Goal: Task Accomplishment & Management: Manage account settings

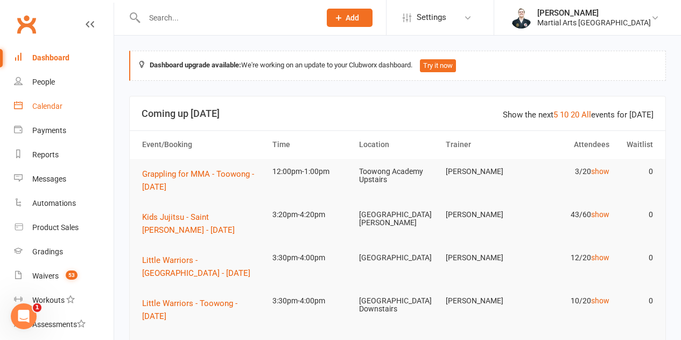
click at [52, 105] on div "Calendar" at bounding box center [47, 106] width 30 height 9
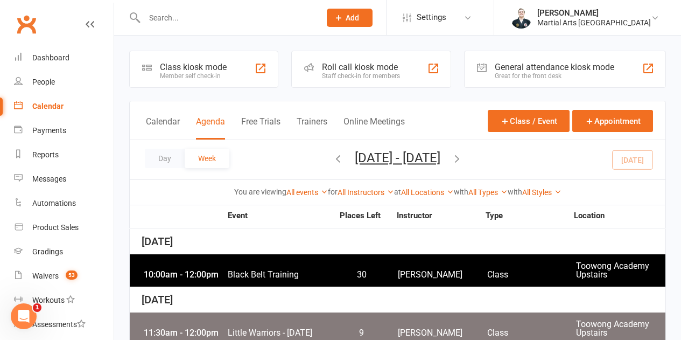
click at [356, 160] on button "Aug 10, 2025 - Aug 16, 2025" at bounding box center [398, 157] width 86 height 15
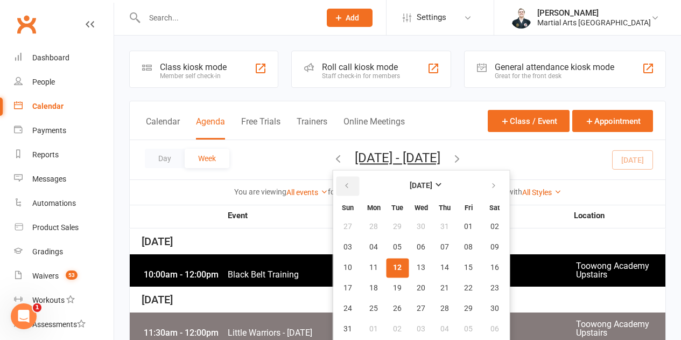
click at [336, 185] on button "button" at bounding box center [347, 185] width 23 height 19
click at [464, 284] on span "27" at bounding box center [468, 288] width 9 height 9
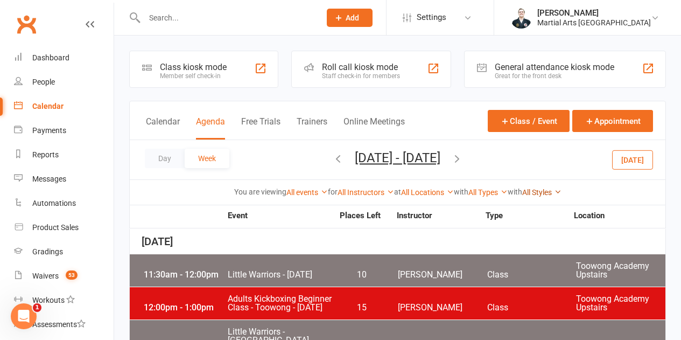
click at [548, 194] on link "All Styles" at bounding box center [541, 192] width 39 height 9
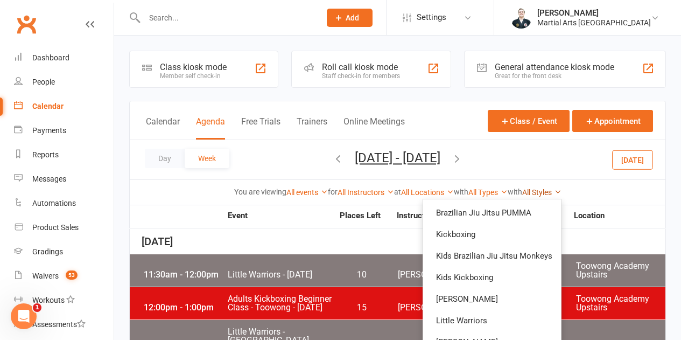
click at [548, 194] on link "All Styles" at bounding box center [541, 192] width 39 height 9
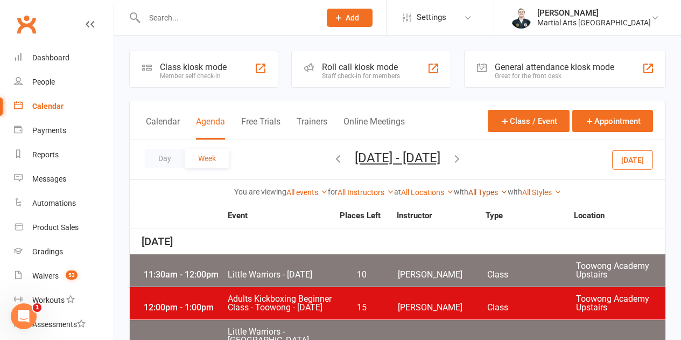
click at [496, 194] on link "All Types" at bounding box center [487, 192] width 39 height 9
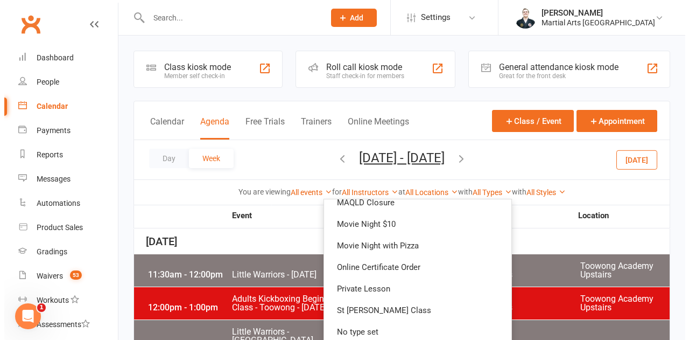
scroll to position [293, 0]
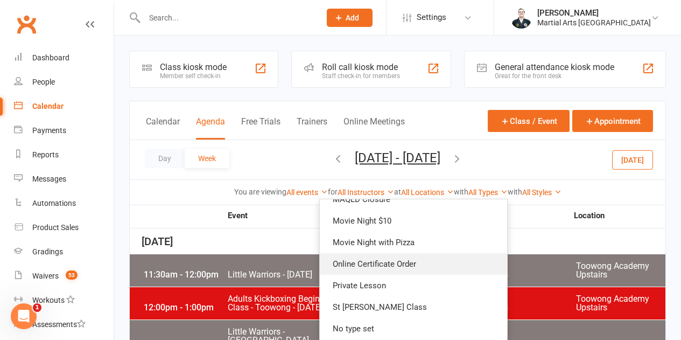
click at [398, 264] on link "Online Certificate Order" at bounding box center [413, 264] width 187 height 22
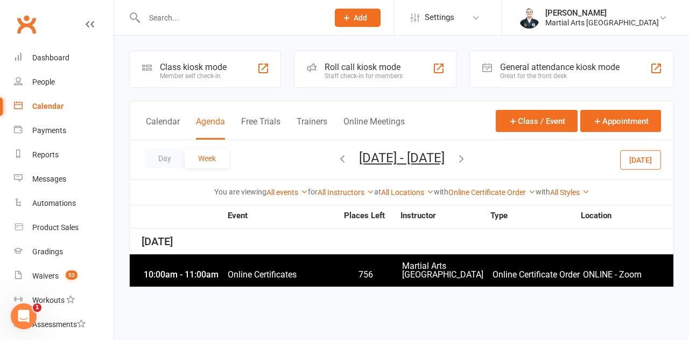
click at [314, 277] on span "Online Certificates" at bounding box center [282, 274] width 110 height 9
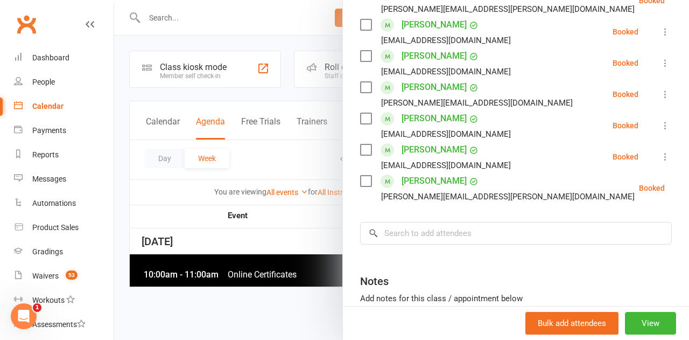
scroll to position [1400, 0]
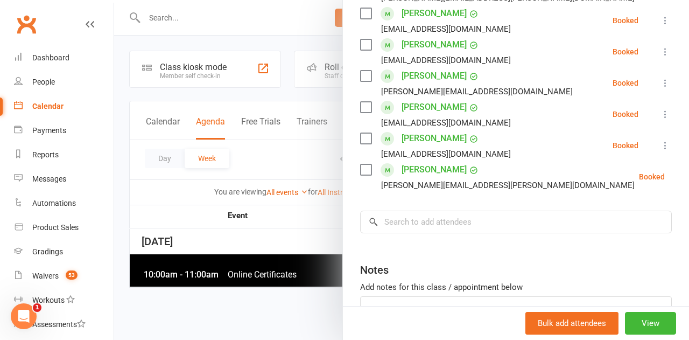
click at [276, 149] on div at bounding box center [401, 170] width 575 height 340
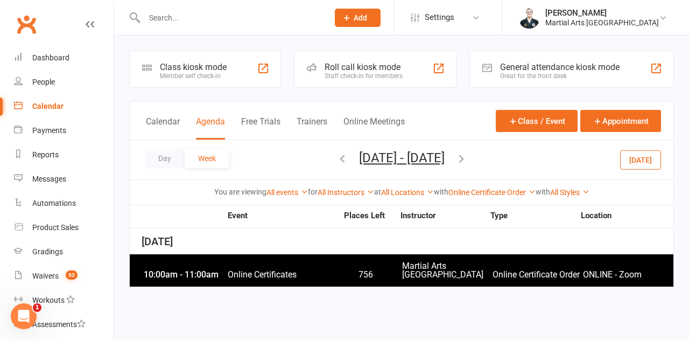
click at [266, 268] on div "10:00am - 11:00am Online Certificates 756 Martial Arts Queensland Online Certif…" at bounding box center [402, 270] width 544 height 32
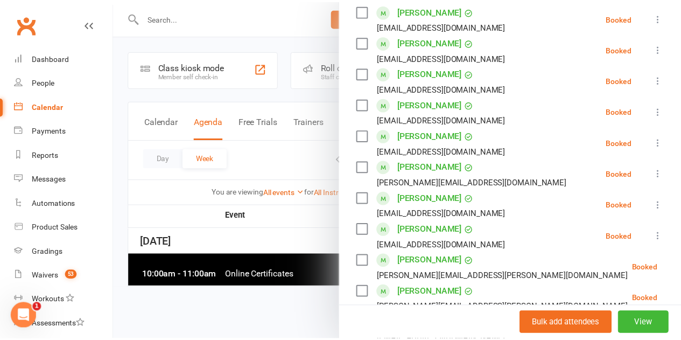
scroll to position [345, 0]
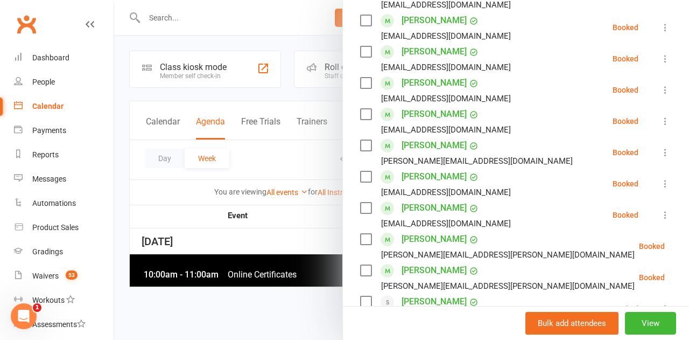
click at [265, 228] on div at bounding box center [401, 170] width 575 height 340
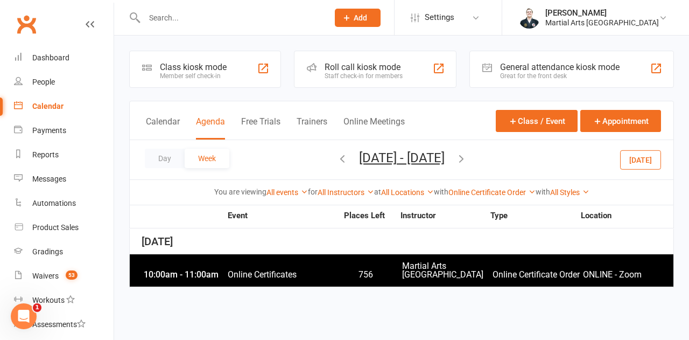
click at [640, 176] on div "Day Week Jun 22, 2025 - Jun 28, 2025 June 2025 Sun Mon Tue Wed Thu Fri Sat 01 0…" at bounding box center [402, 159] width 544 height 39
click at [474, 192] on link "Online Certificate Order" at bounding box center [491, 192] width 87 height 9
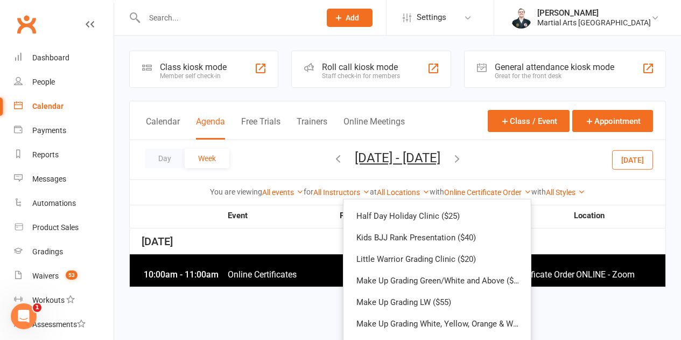
scroll to position [0, 0]
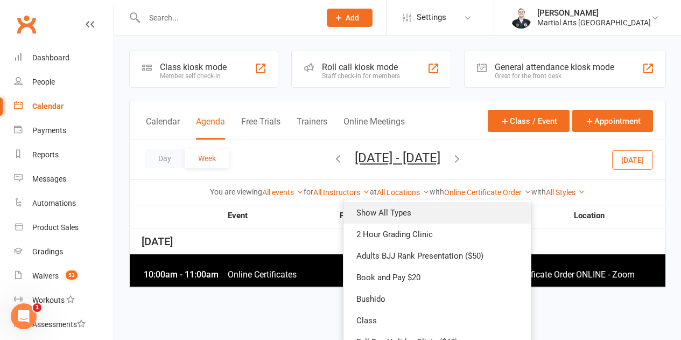
click at [422, 215] on link "Show All Types" at bounding box center [436, 213] width 187 height 22
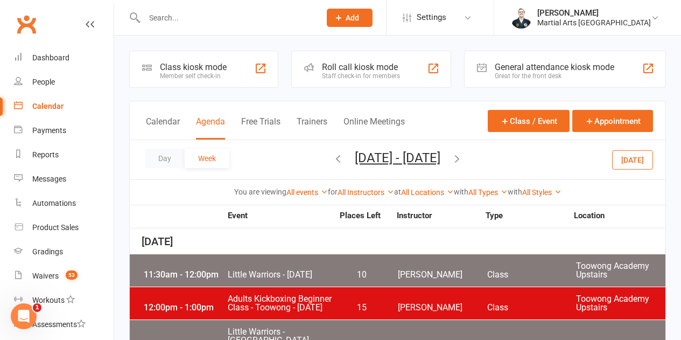
click at [633, 159] on button "[DATE]" at bounding box center [632, 159] width 41 height 19
